Goal: Task Accomplishment & Management: Use online tool/utility

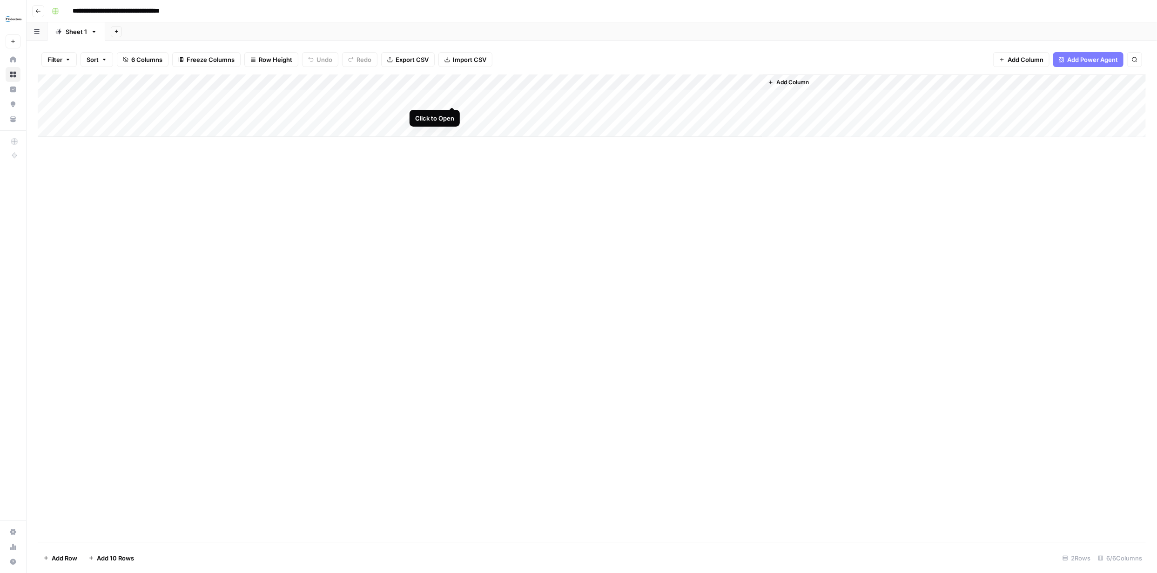
click at [450, 96] on div "Add Column" at bounding box center [592, 105] width 1108 height 62
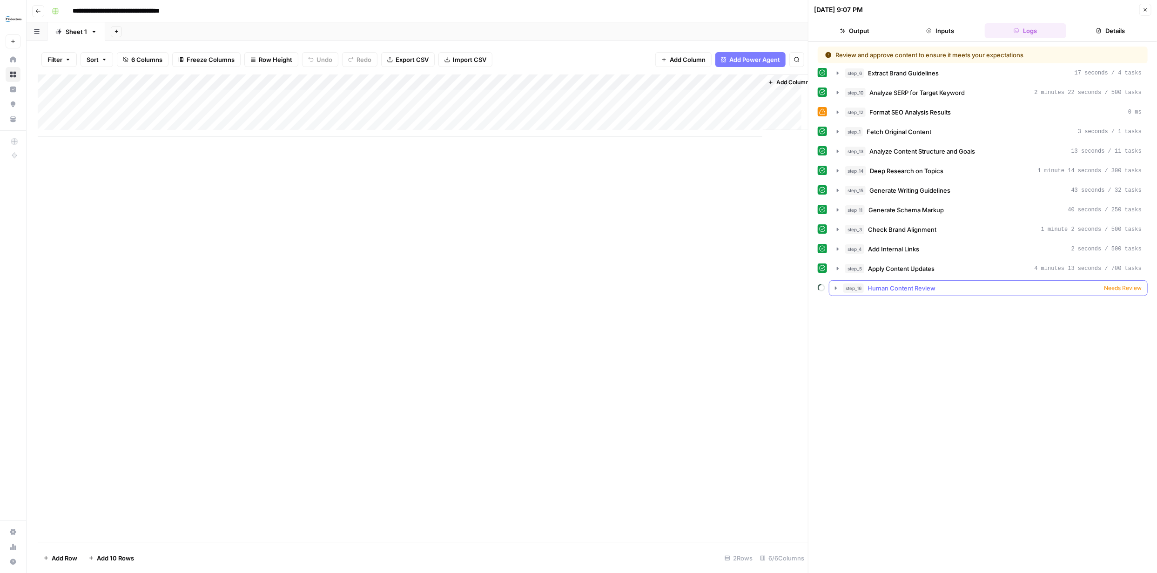
click at [578, 247] on icon "button" at bounding box center [835, 287] width 7 height 7
click at [578, 247] on icon "button" at bounding box center [837, 268] width 7 height 7
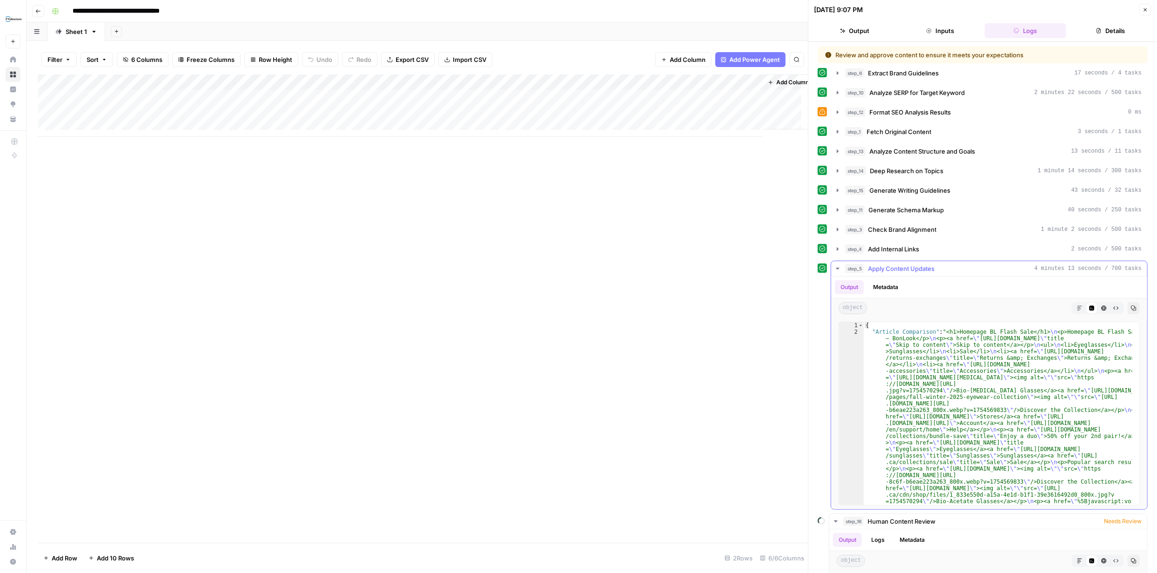
click at [578, 247] on icon "button" at bounding box center [1080, 308] width 6 height 6
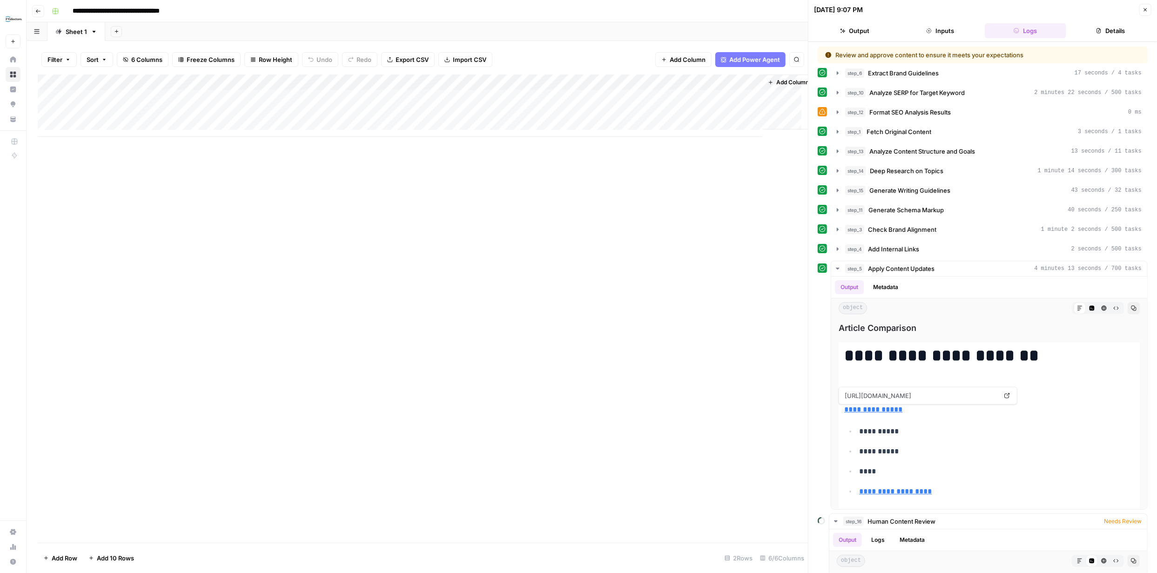
click at [397, 113] on div "Add Column" at bounding box center [423, 105] width 770 height 62
click at [453, 114] on div "Add Column" at bounding box center [423, 105] width 770 height 62
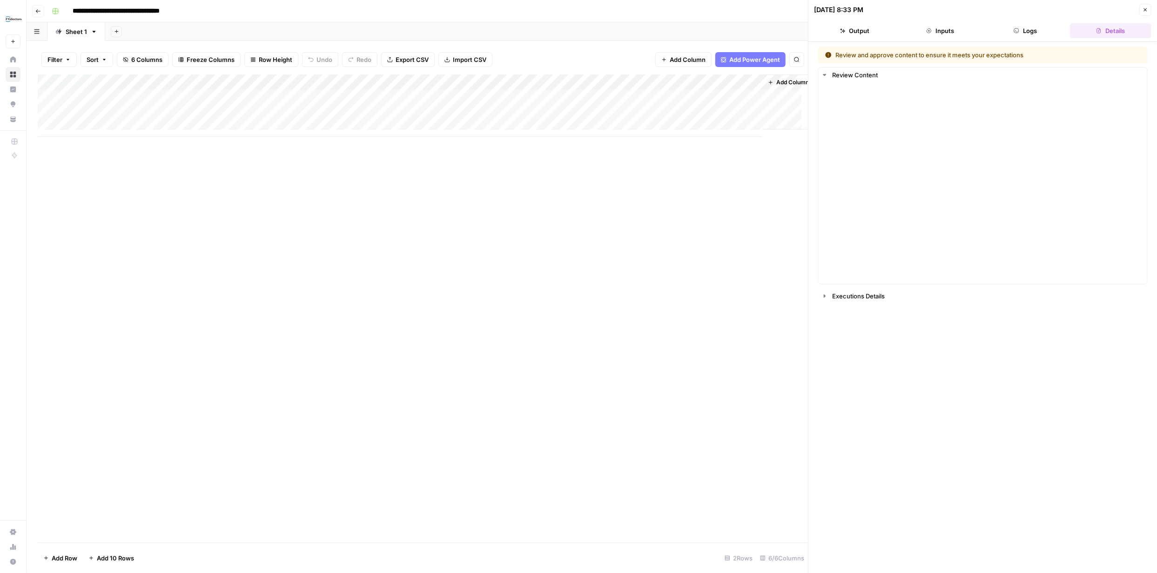
click at [578, 30] on button "Logs" at bounding box center [1025, 30] width 81 height 15
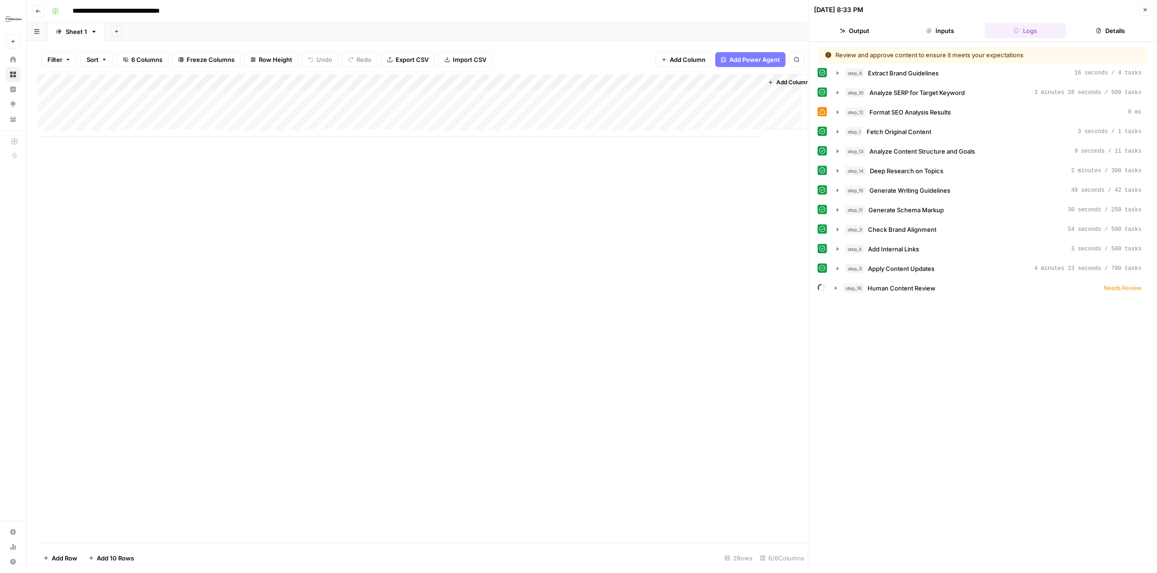
drag, startPoint x: 1031, startPoint y: 30, endPoint x: 1047, endPoint y: 561, distance: 531.3
click at [578, 247] on div "Review and approve content to ensure it meets your expectations step_6 Extract …" at bounding box center [983, 308] width 330 height 522
click at [578, 247] on span "Needs Review" at bounding box center [1123, 288] width 38 height 8
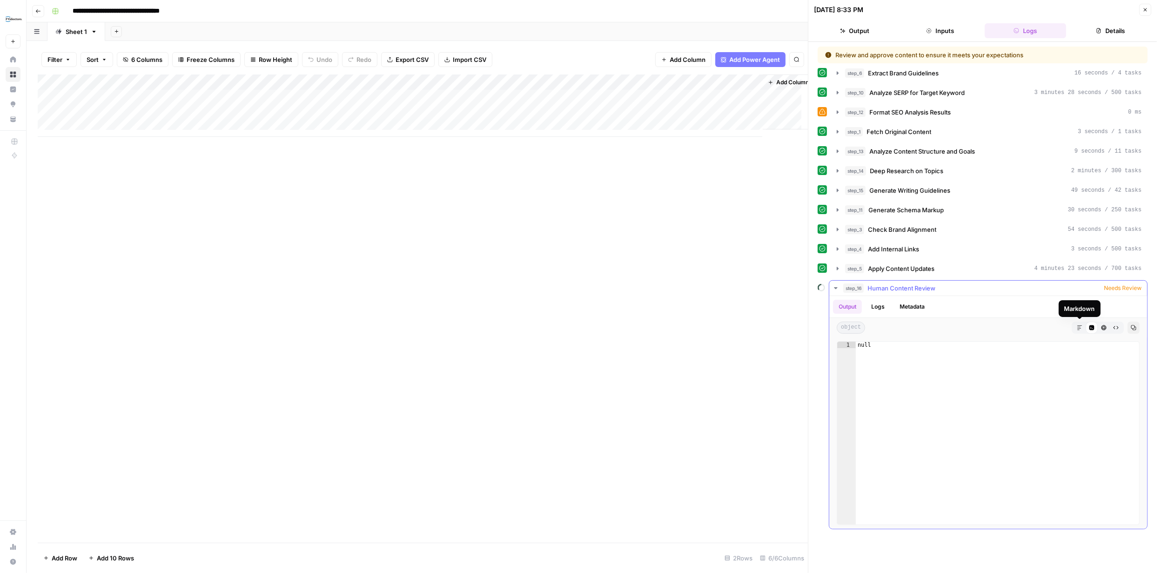
click at [578, 247] on icon "button" at bounding box center [1080, 327] width 5 height 5
click at [578, 247] on icon at bounding box center [1080, 328] width 6 height 6
click at [578, 247] on button "Logs" at bounding box center [878, 307] width 25 height 14
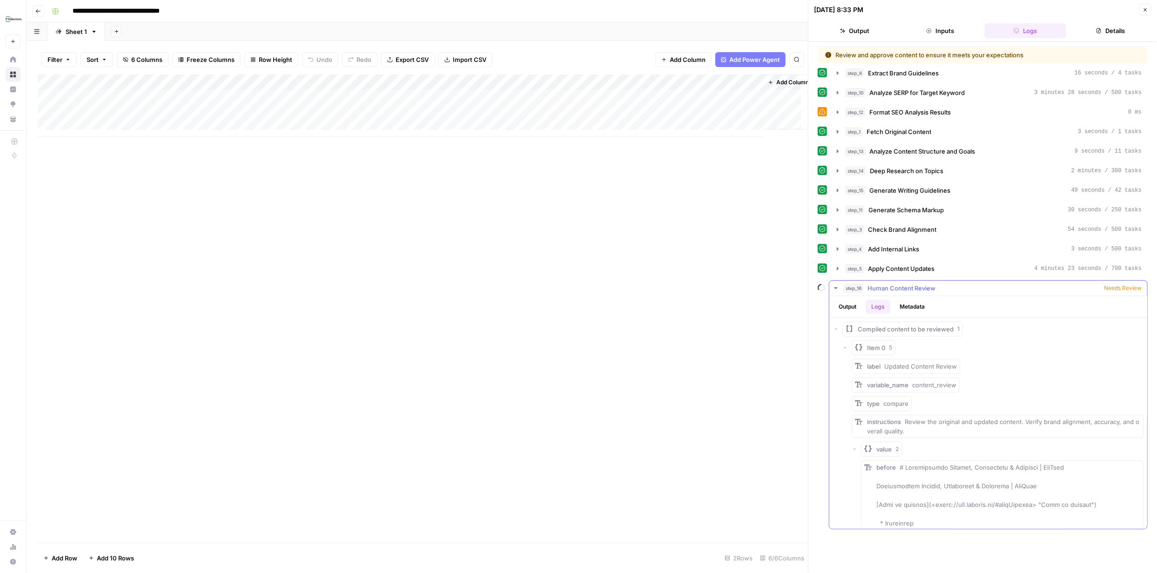
click at [578, 247] on button "Metadata" at bounding box center [912, 307] width 36 height 14
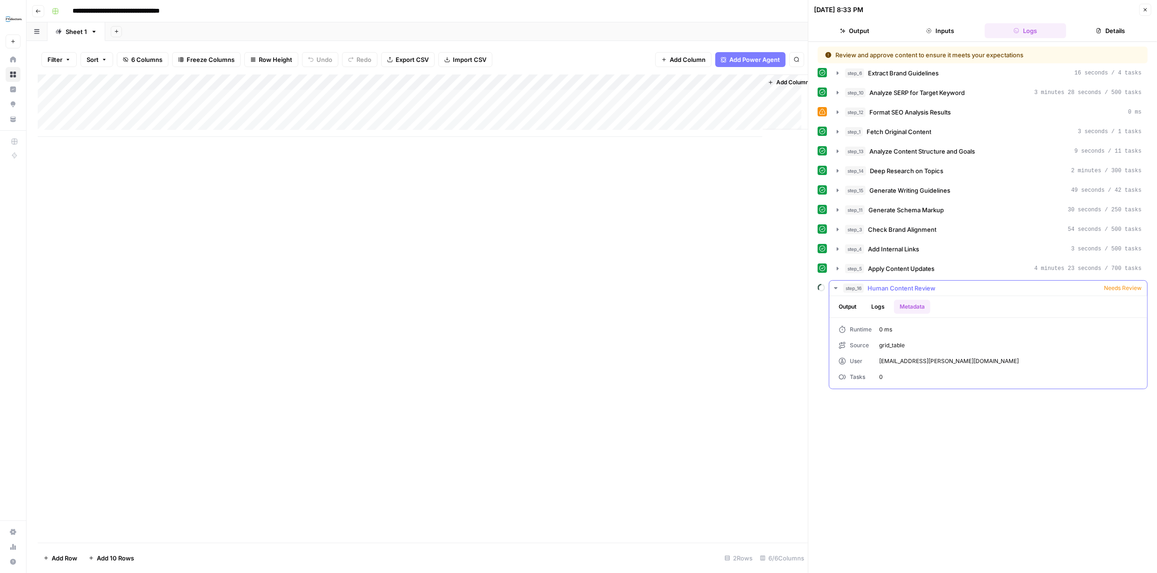
click at [578, 247] on span "Human Content Review" at bounding box center [902, 287] width 68 height 9
click at [578, 247] on icon "button" at bounding box center [837, 268] width 7 height 7
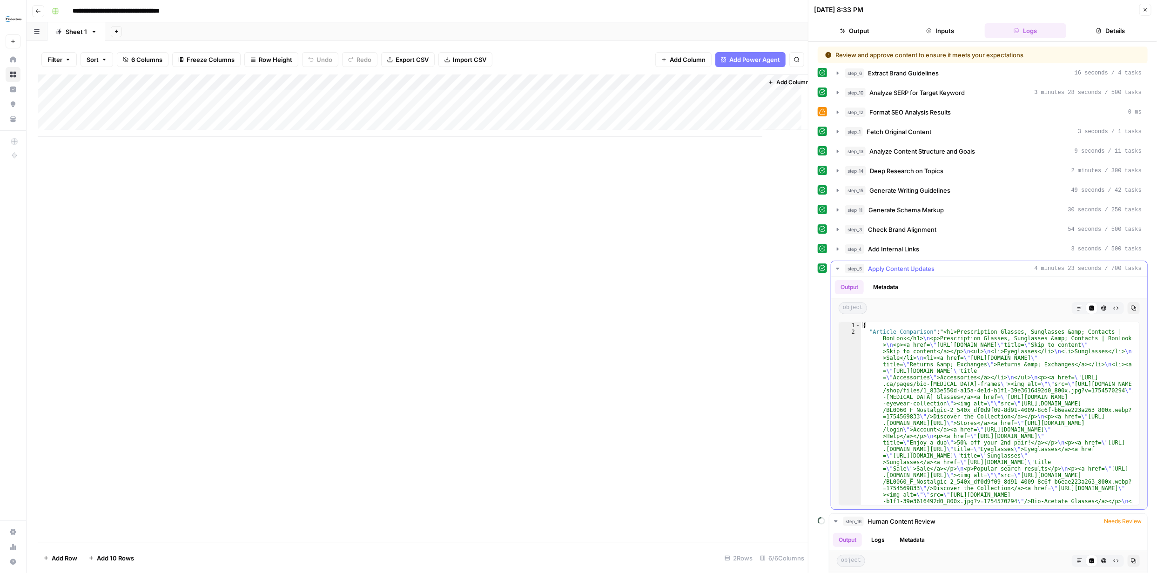
click at [578, 247] on icon "button" at bounding box center [1080, 308] width 6 height 6
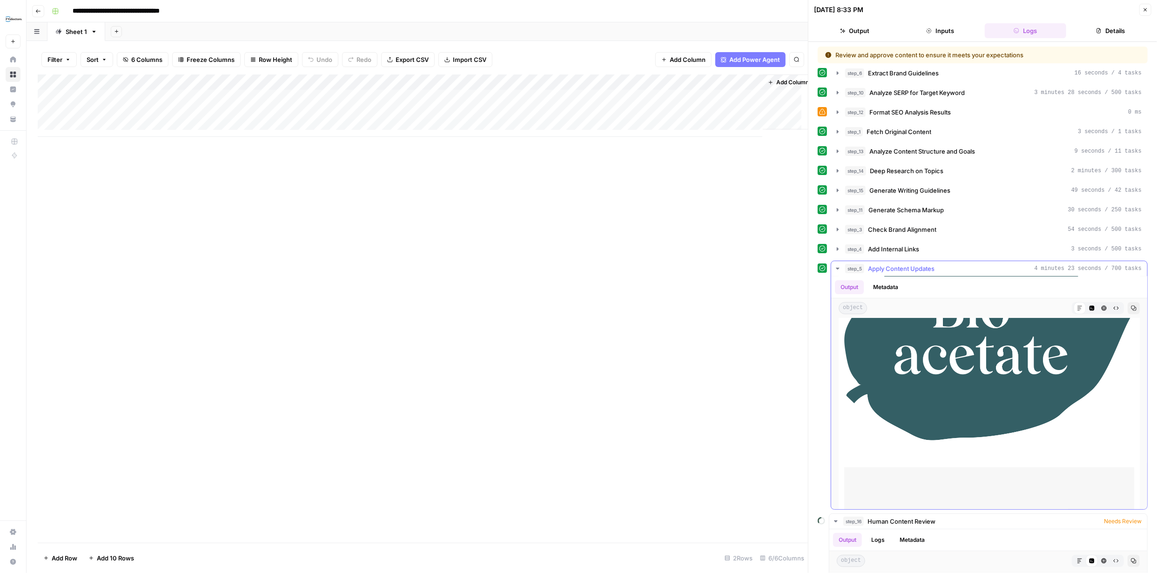
scroll to position [6102, 0]
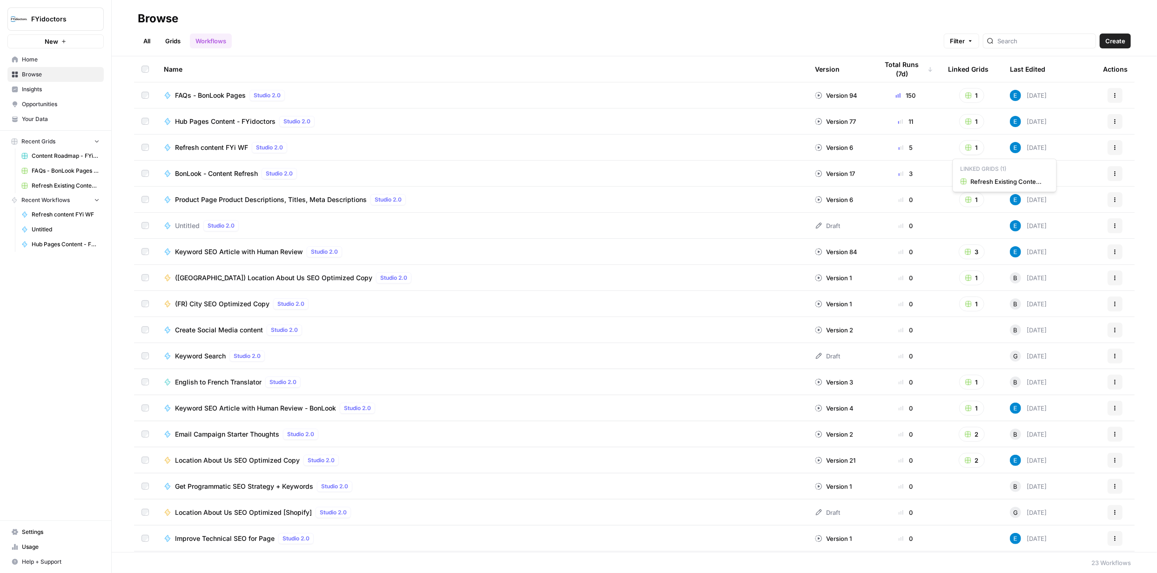
click at [966, 145] on icon "button" at bounding box center [969, 148] width 6 height 6
click at [966, 147] on rect "button" at bounding box center [969, 148] width 6 height 6
click at [991, 180] on span "Refresh Existing Content - FYidoctors" at bounding box center [1008, 181] width 74 height 9
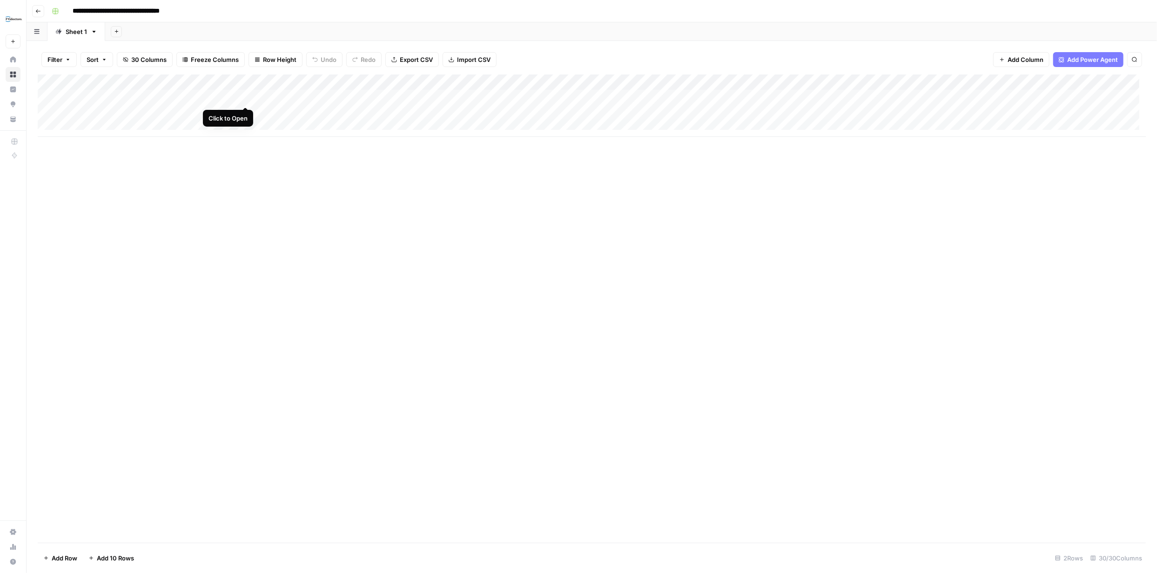
click at [244, 96] on div "Add Column" at bounding box center [592, 105] width 1108 height 62
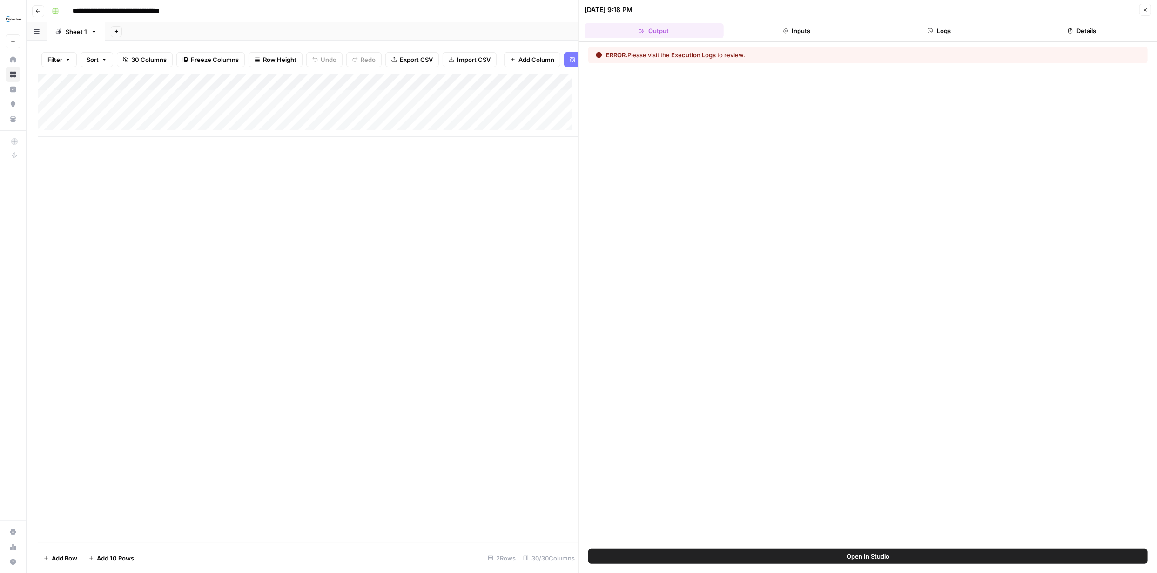
click at [696, 56] on button "Execution Logs" at bounding box center [693, 54] width 45 height 9
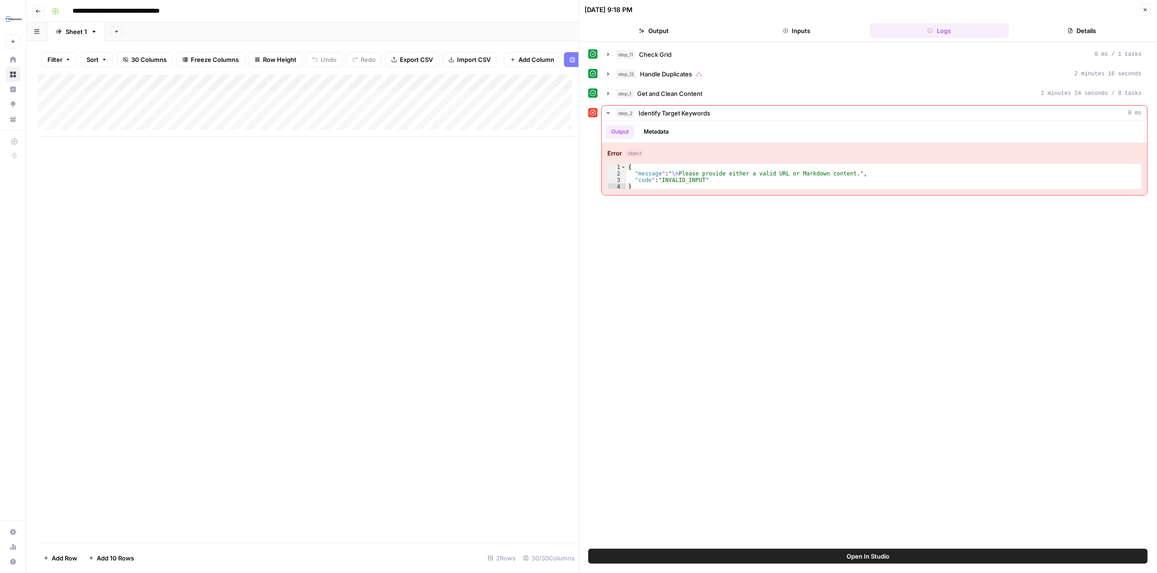
click at [247, 88] on div "Add Column" at bounding box center [308, 105] width 541 height 62
click at [210, 181] on span "Edit Workflow" at bounding box center [212, 180] width 81 height 9
